Goal: Task Accomplishment & Management: Use online tool/utility

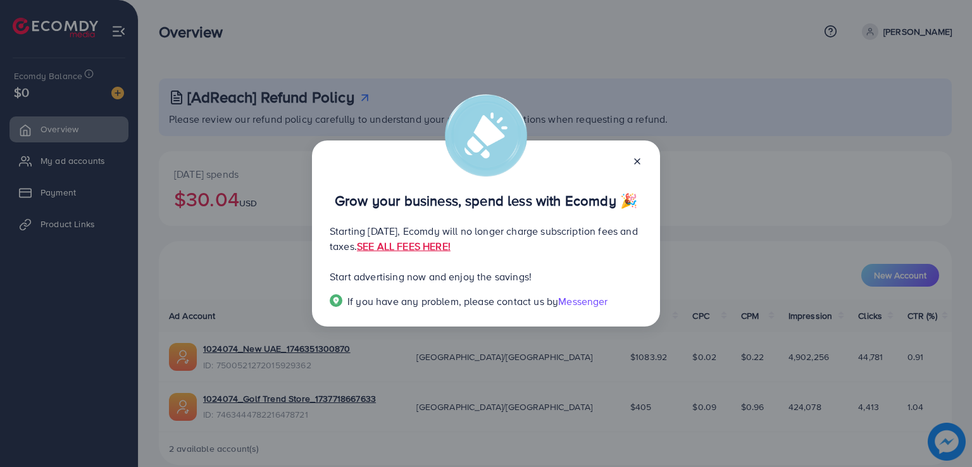
click at [791, 178] on div "Grow your business, spend less with Ecomdy 🎉 Starting September 29, 2025, Ecomd…" at bounding box center [486, 233] width 972 height 467
click at [637, 160] on icon at bounding box center [637, 161] width 10 height 10
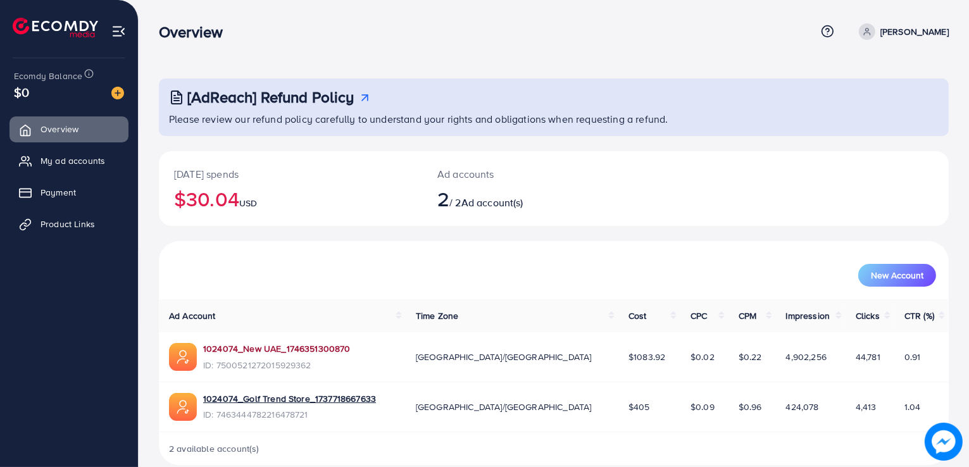
click at [318, 355] on link "1024074_New UAE_1746351300870" at bounding box center [276, 348] width 147 height 13
click at [327, 348] on link "1024074_New UAE_1746351300870" at bounding box center [276, 348] width 147 height 13
click at [257, 344] on link "1024074_New UAE_1746351300870" at bounding box center [276, 348] width 147 height 13
click at [256, 352] on link "1024074_New UAE_1746351300870" at bounding box center [276, 348] width 147 height 13
